Goal: Check status: Check status

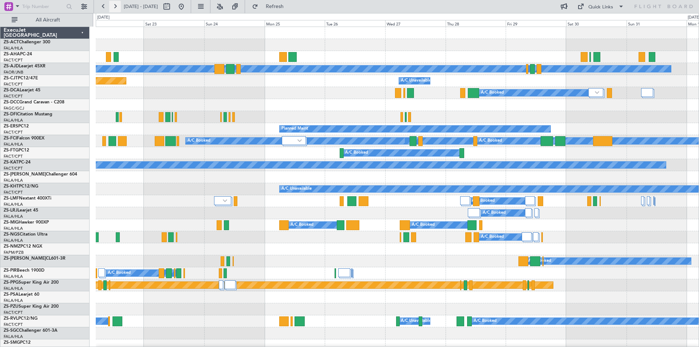
click at [115, 5] on button at bounding box center [115, 7] width 12 height 12
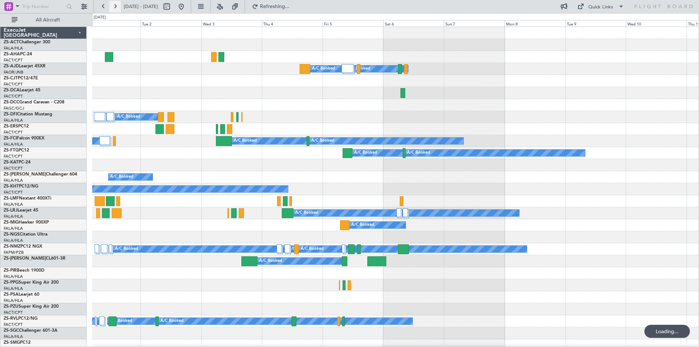
click at [115, 5] on button at bounding box center [115, 7] width 12 height 12
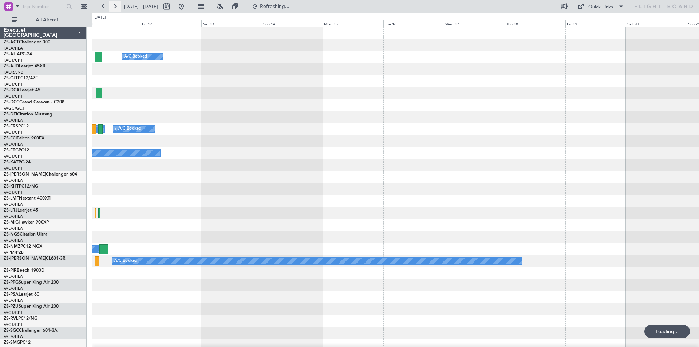
click at [115, 5] on button at bounding box center [115, 7] width 12 height 12
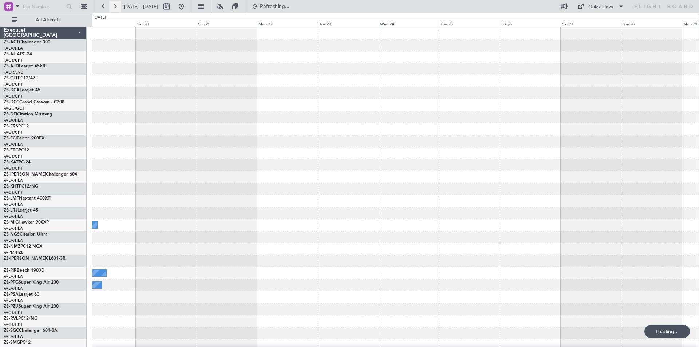
click at [115, 5] on button at bounding box center [115, 7] width 12 height 12
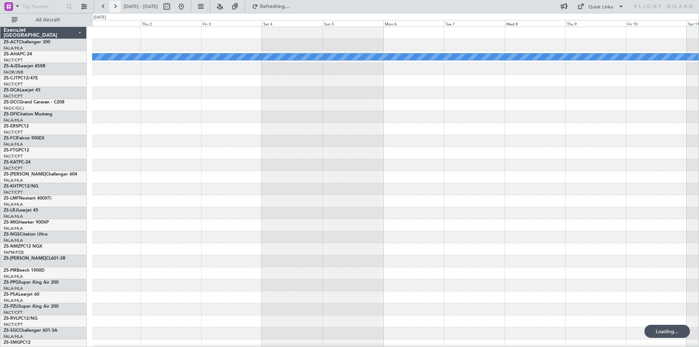
click at [115, 5] on button at bounding box center [115, 7] width 12 height 12
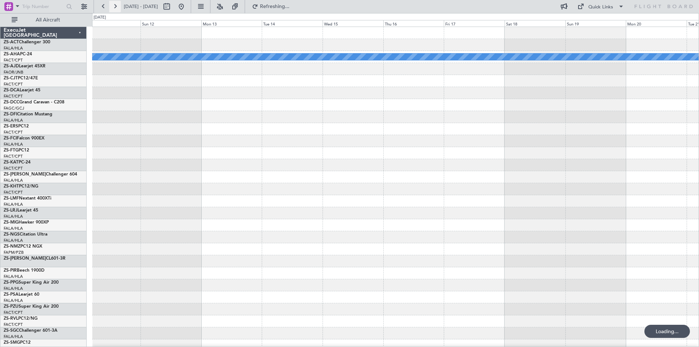
click at [115, 5] on button at bounding box center [115, 7] width 12 height 12
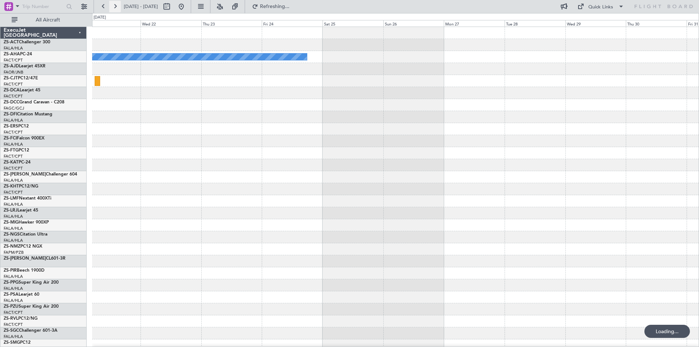
click at [115, 5] on button at bounding box center [115, 7] width 12 height 12
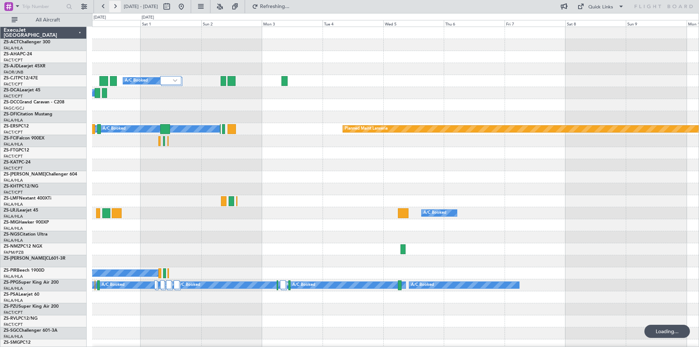
click at [115, 5] on button at bounding box center [115, 7] width 12 height 12
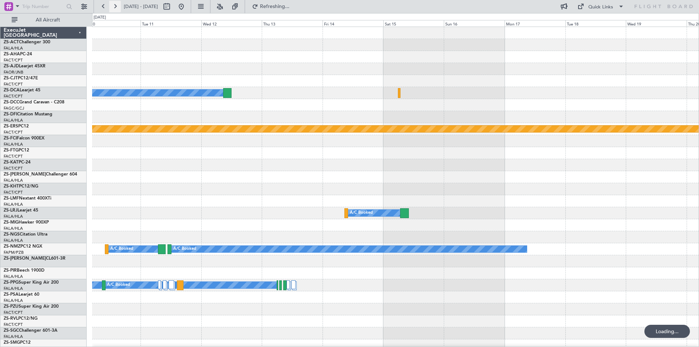
click at [115, 5] on button at bounding box center [115, 7] width 12 height 12
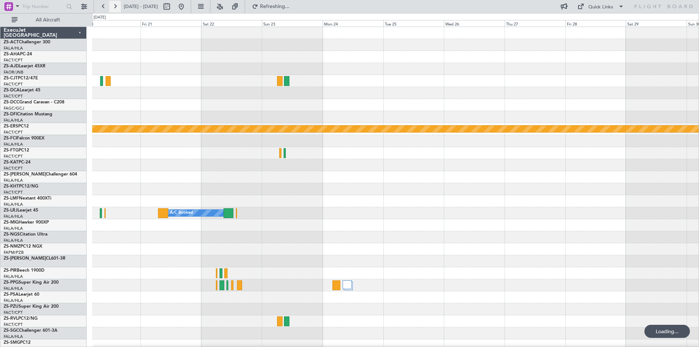
click at [115, 5] on button at bounding box center [115, 7] width 12 height 12
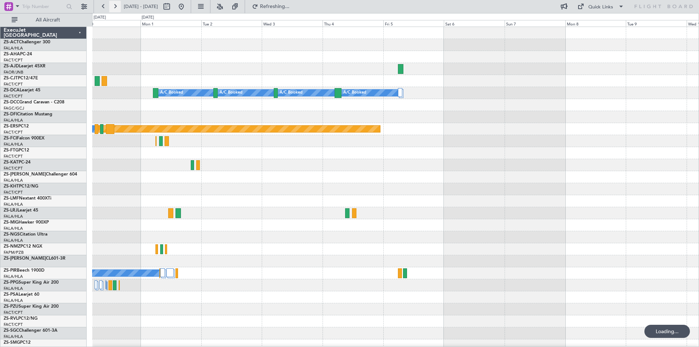
click at [115, 5] on button at bounding box center [115, 7] width 12 height 12
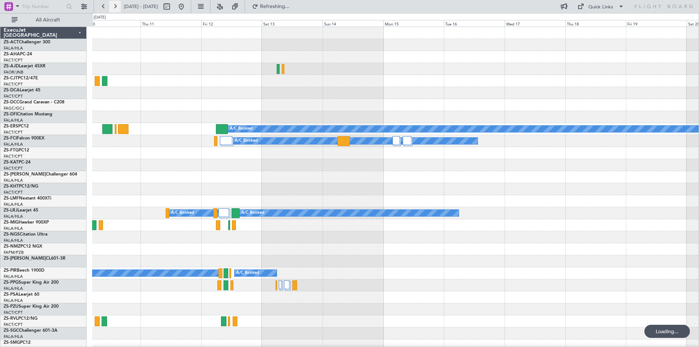
click at [115, 5] on button at bounding box center [115, 7] width 12 height 12
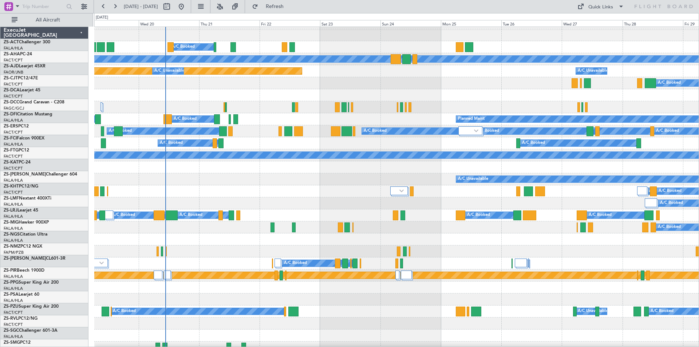
scroll to position [10, 0]
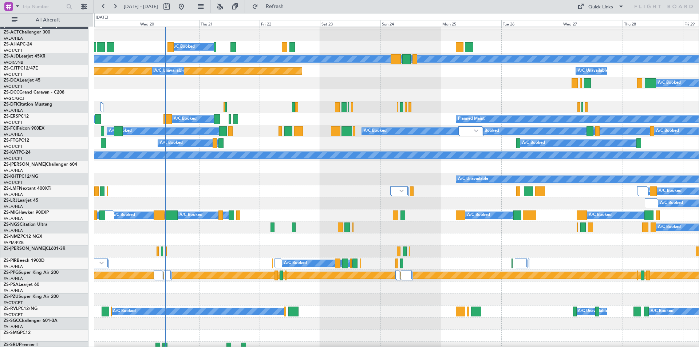
click at [211, 179] on div "A/C Unavailable A/C Unavailable" at bounding box center [396, 179] width 604 height 12
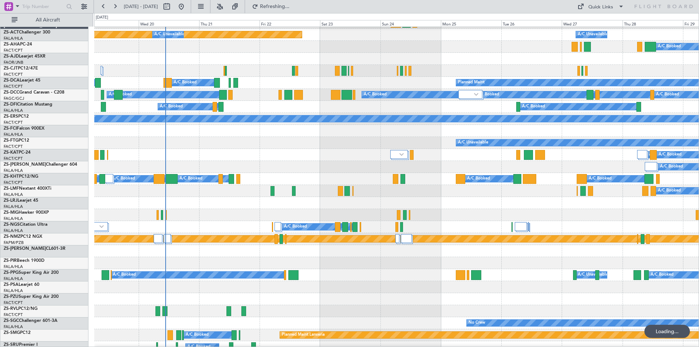
scroll to position [46, 0]
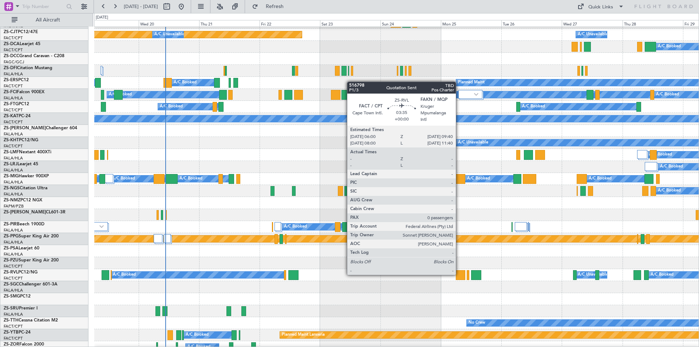
click at [459, 274] on div at bounding box center [460, 275] width 9 height 10
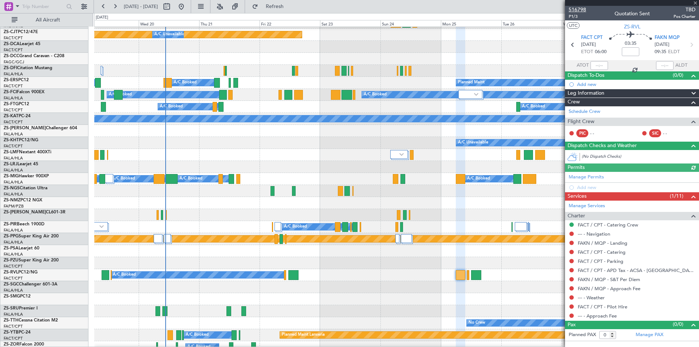
click at [579, 9] on span "516798" at bounding box center [577, 10] width 17 height 8
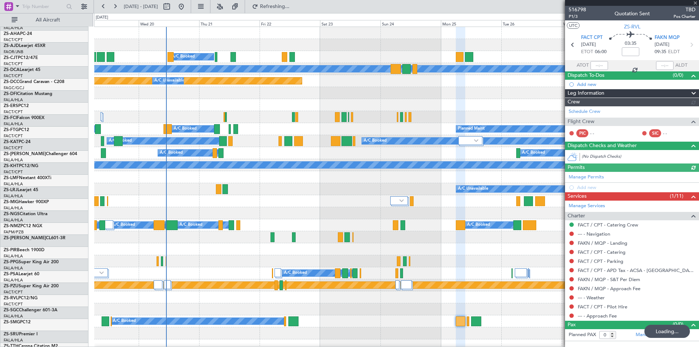
scroll to position [0, 0]
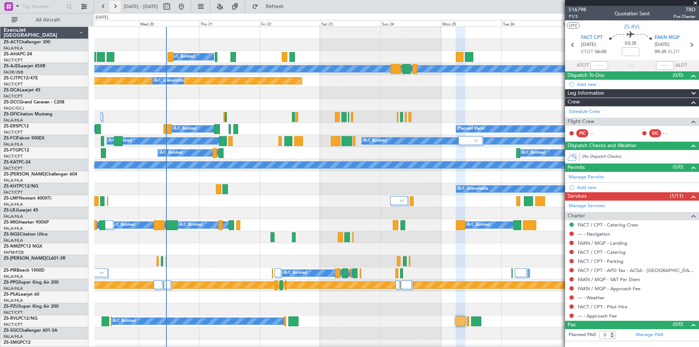
click at [115, 9] on button at bounding box center [115, 7] width 12 height 12
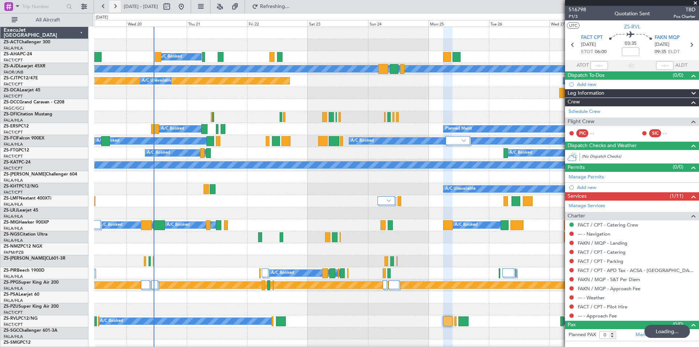
click at [115, 9] on button at bounding box center [115, 7] width 12 height 12
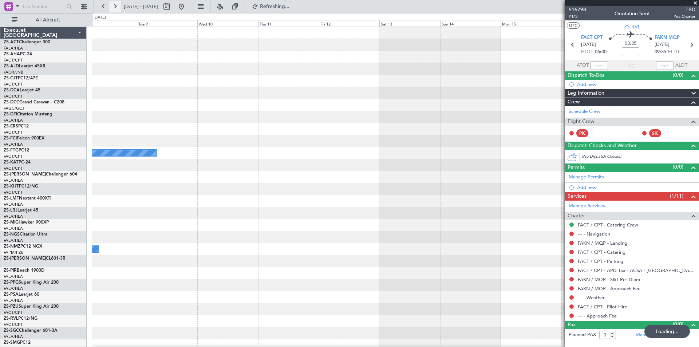
click at [115, 9] on button at bounding box center [115, 7] width 12 height 12
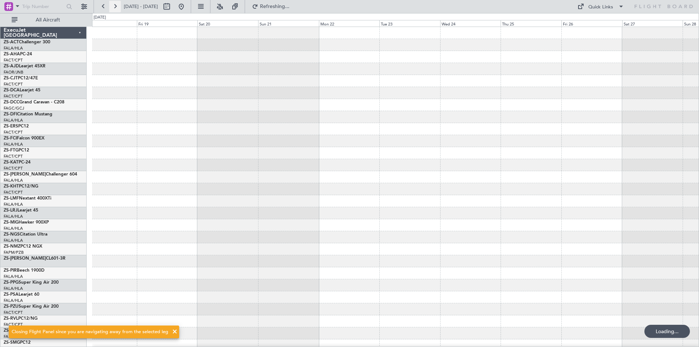
click at [115, 9] on button at bounding box center [115, 7] width 12 height 12
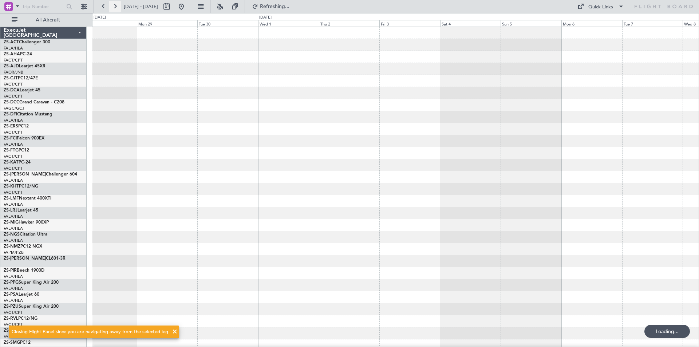
click at [115, 9] on button at bounding box center [115, 7] width 12 height 12
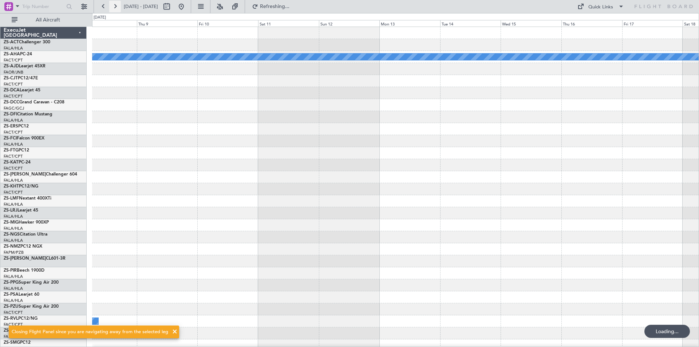
click at [115, 9] on button at bounding box center [115, 7] width 12 height 12
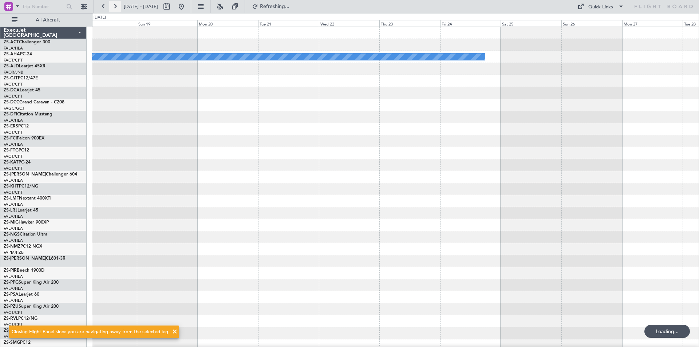
click at [115, 9] on button at bounding box center [115, 7] width 12 height 12
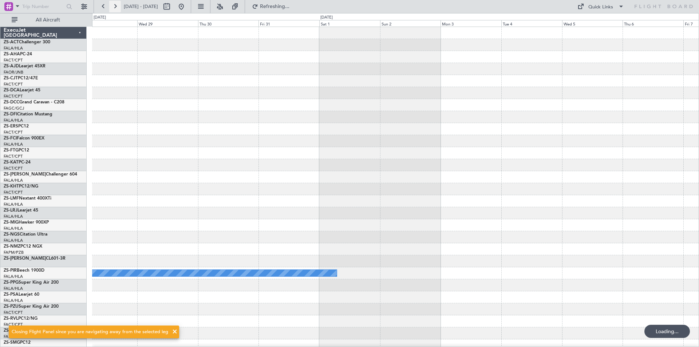
click at [115, 9] on button at bounding box center [115, 7] width 12 height 12
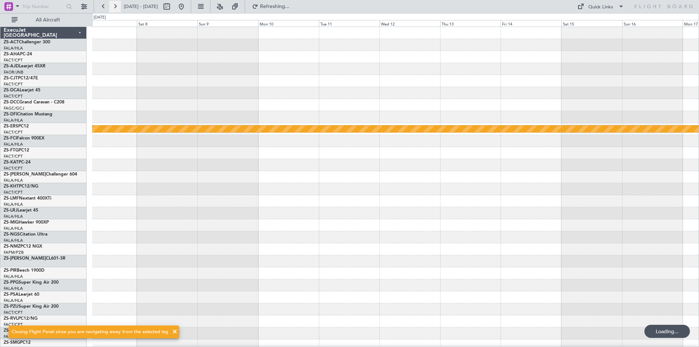
click at [115, 9] on button at bounding box center [115, 7] width 12 height 12
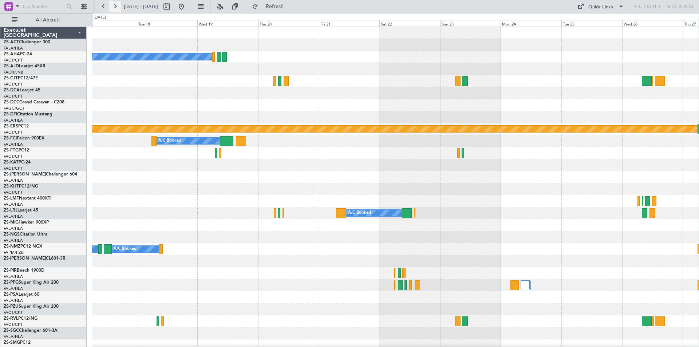
click at [115, 9] on button at bounding box center [115, 7] width 12 height 12
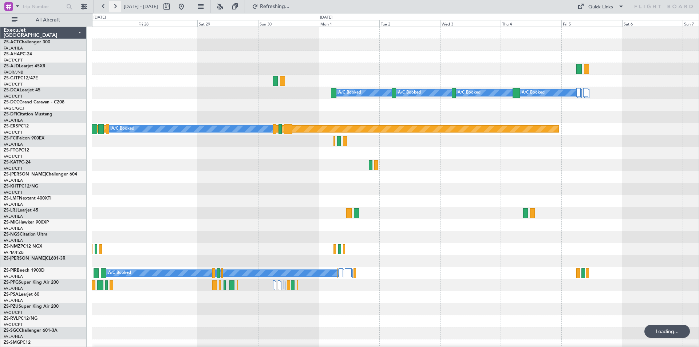
click at [115, 9] on button at bounding box center [115, 7] width 12 height 12
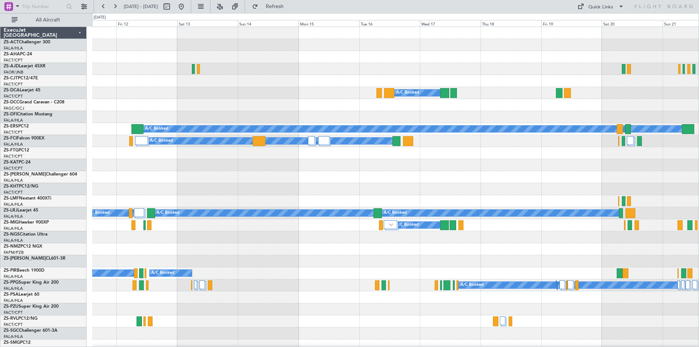
click at [244, 185] on div "A/C Booked A/C Booked A/C Booked A/C Booked A/C Booked A/C Booked A/C Booked A/…" at bounding box center [395, 327] width 606 height 601
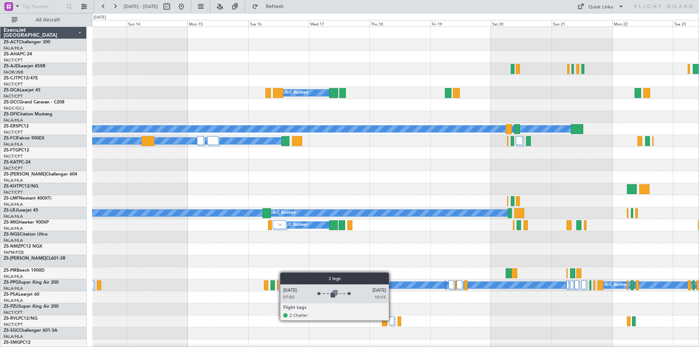
click at [391, 320] on div at bounding box center [391, 320] width 5 height 9
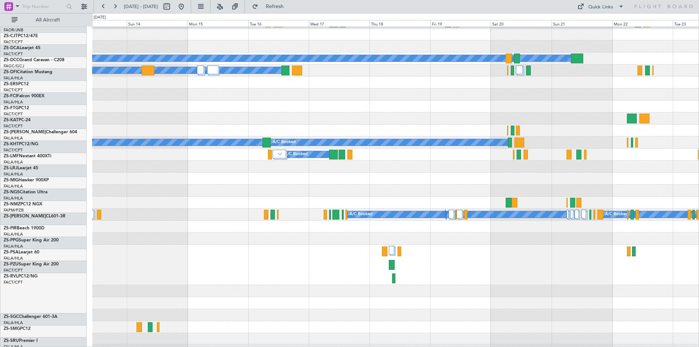
scroll to position [73, 0]
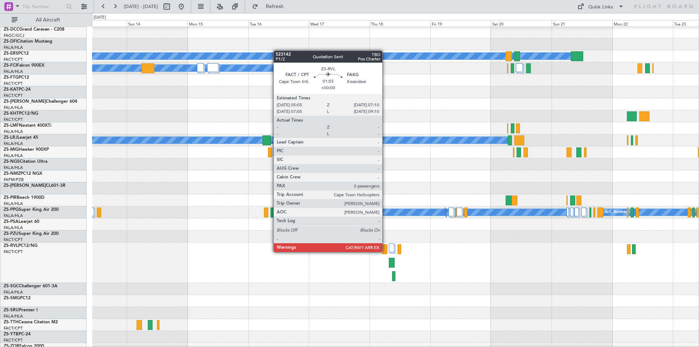
click at [385, 251] on div at bounding box center [384, 249] width 5 height 10
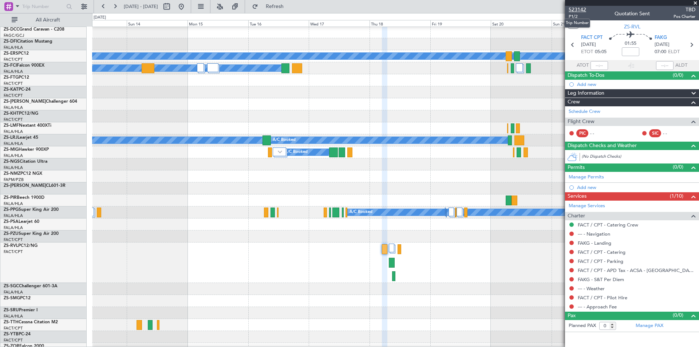
click at [575, 9] on span "523142" at bounding box center [577, 10] width 17 height 8
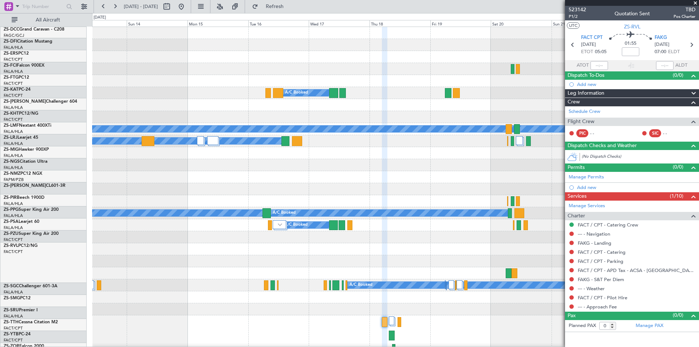
scroll to position [0, 0]
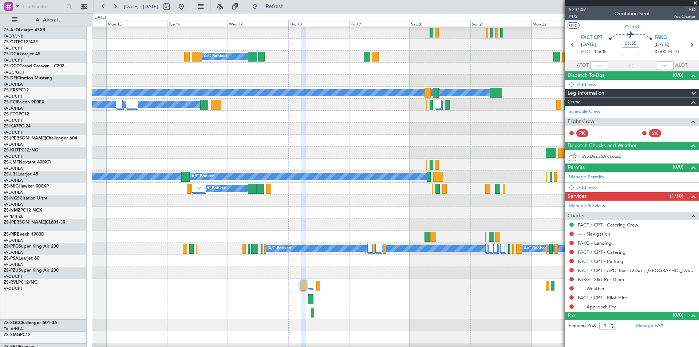
scroll to position [36, 0]
